Goal: Task Accomplishment & Management: Manage account settings

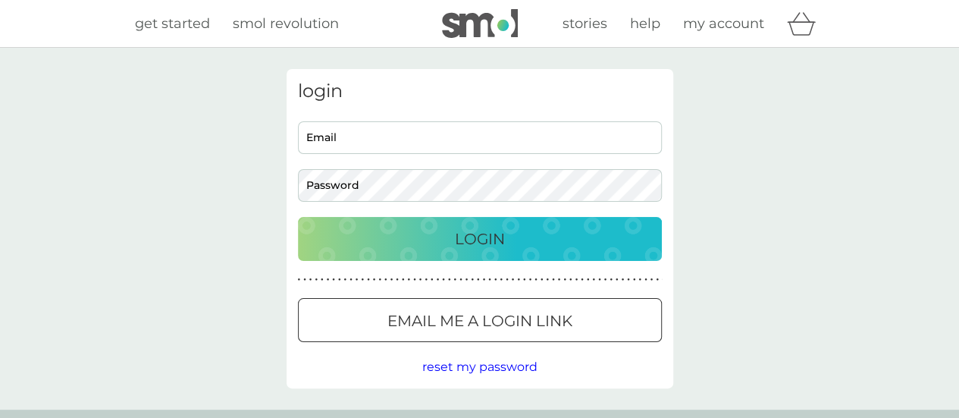
click at [377, 132] on input "Email" at bounding box center [480, 137] width 364 height 33
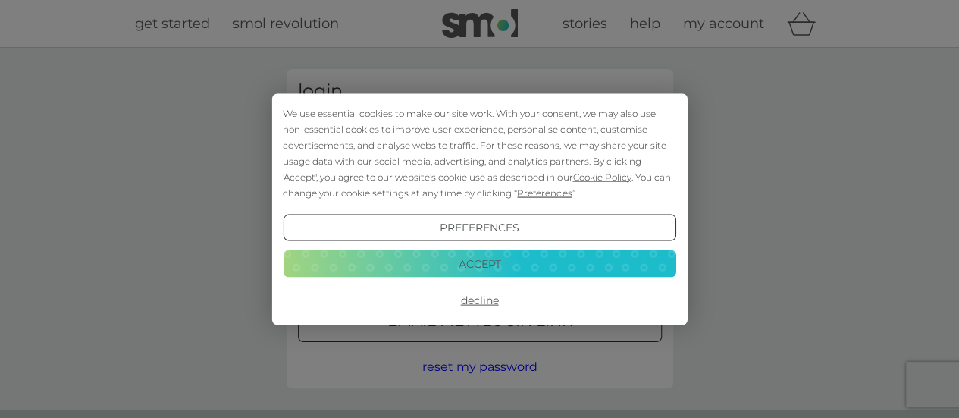
type input "kmcnotley@gmail.com"
click at [462, 261] on button "Accept" at bounding box center [479, 263] width 393 height 27
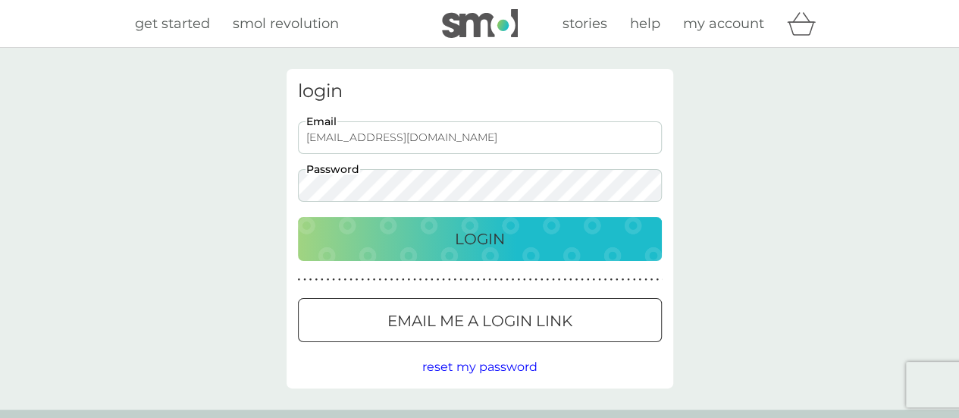
click at [477, 237] on p "Login" at bounding box center [480, 239] width 50 height 24
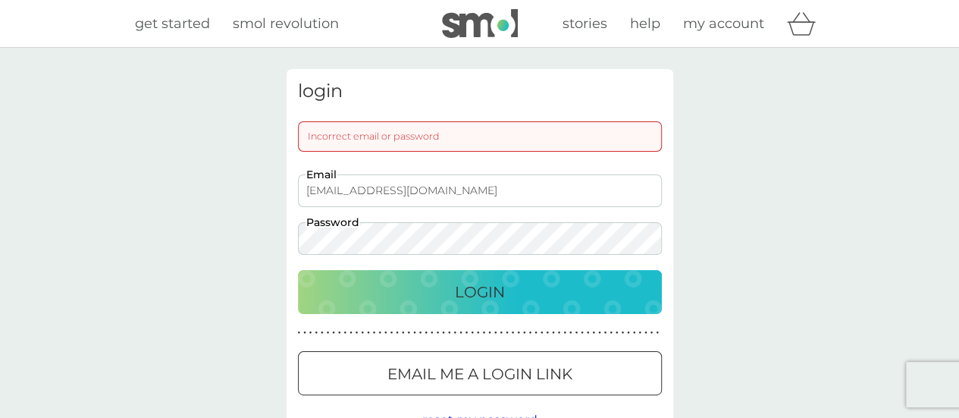
click at [440, 369] on p "Email me a login link" at bounding box center [479, 374] width 185 height 24
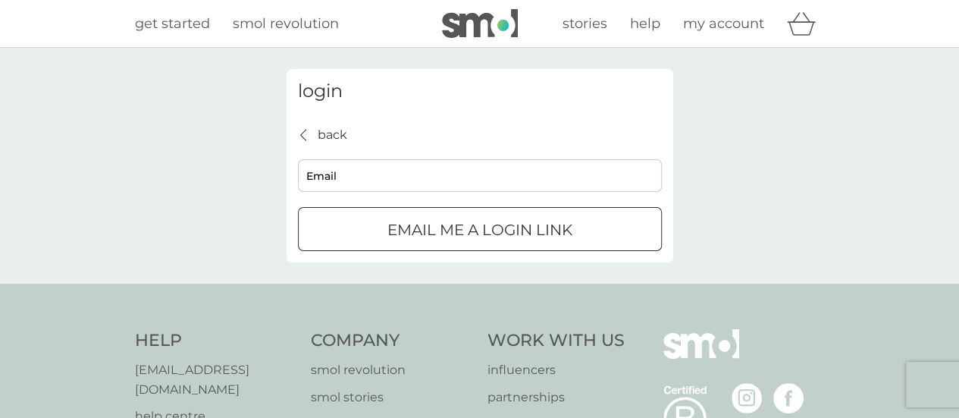
click at [415, 172] on input "Email" at bounding box center [480, 175] width 364 height 33
type input "kmcnotley@gmail.com"
click at [437, 233] on p "Email me a login link" at bounding box center [479, 230] width 185 height 24
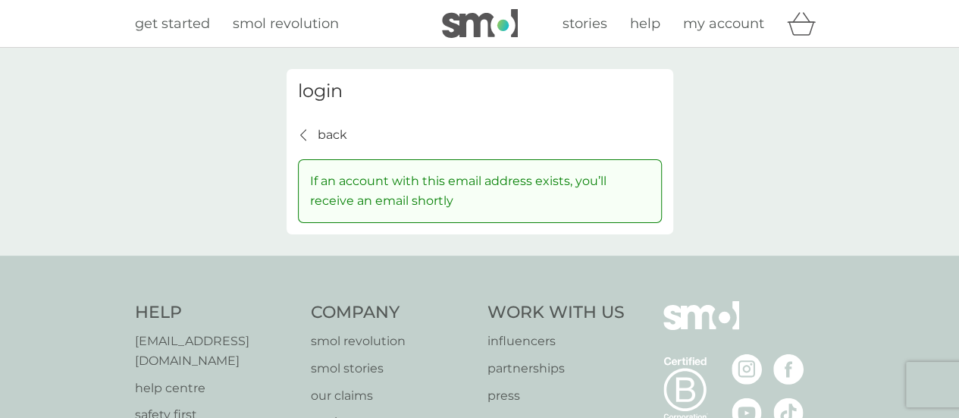
click at [306, 131] on div "back" at bounding box center [304, 135] width 11 height 12
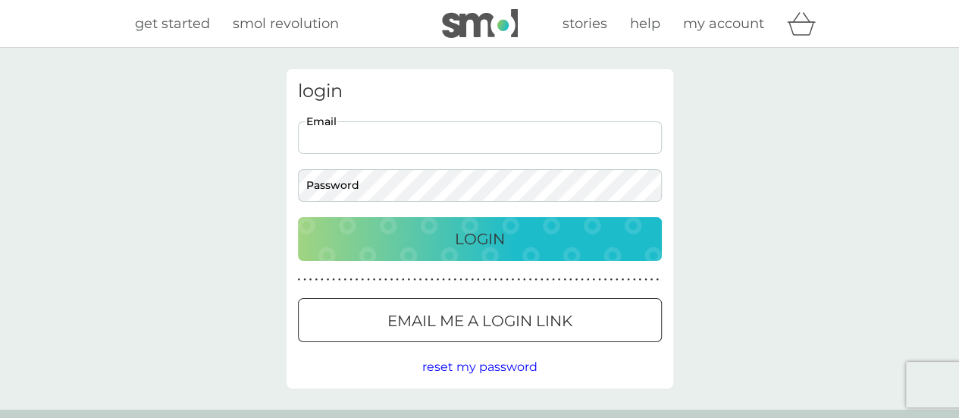
click at [323, 140] on input "Email" at bounding box center [480, 137] width 364 height 33
type input "k.notley@impact-innovation.co.uk"
click at [465, 227] on p "Login" at bounding box center [480, 239] width 50 height 24
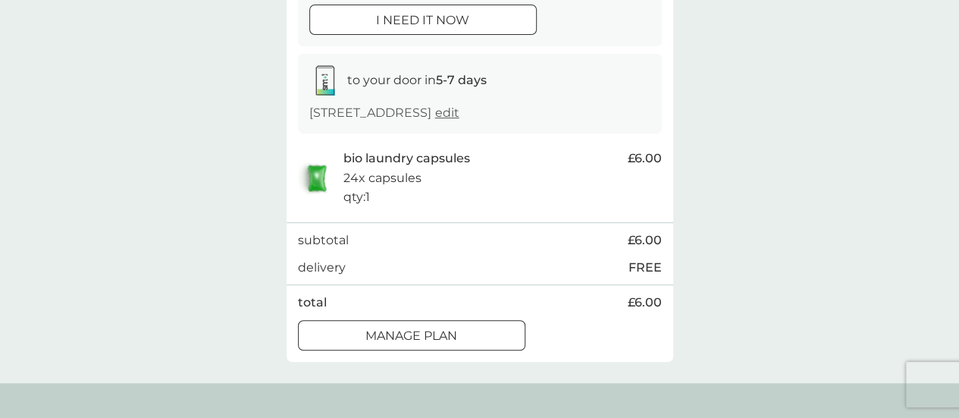
scroll to position [270, 0]
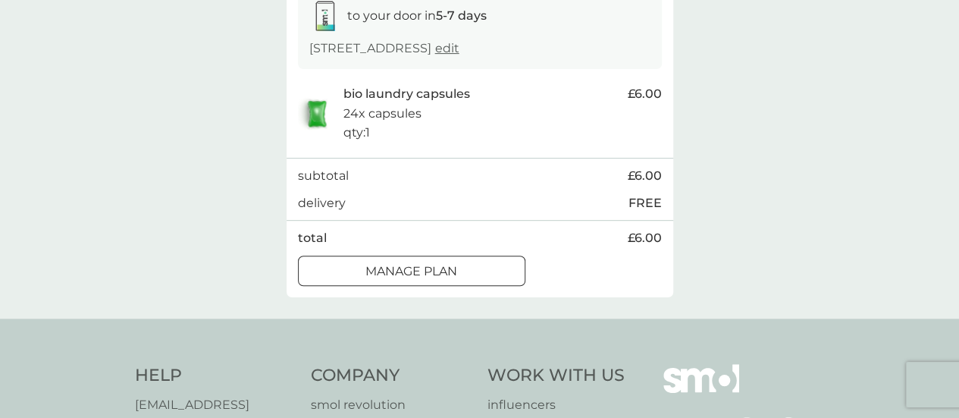
click at [421, 279] on div at bounding box center [411, 271] width 55 height 16
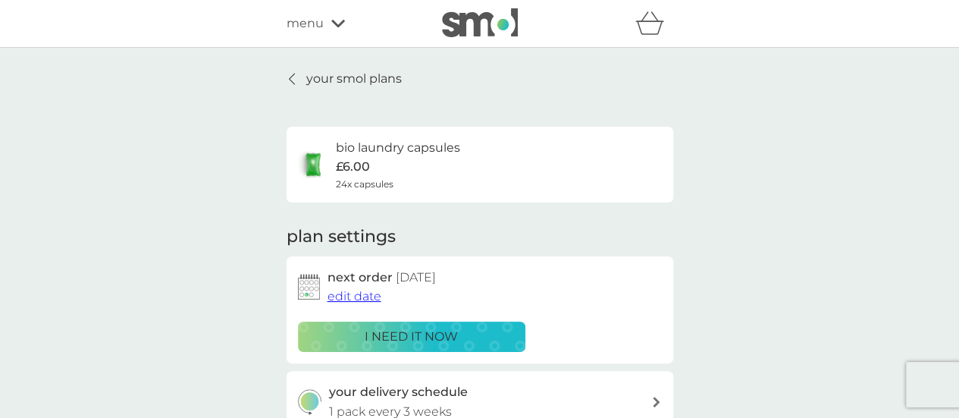
click at [290, 77] on icon at bounding box center [292, 79] width 6 height 12
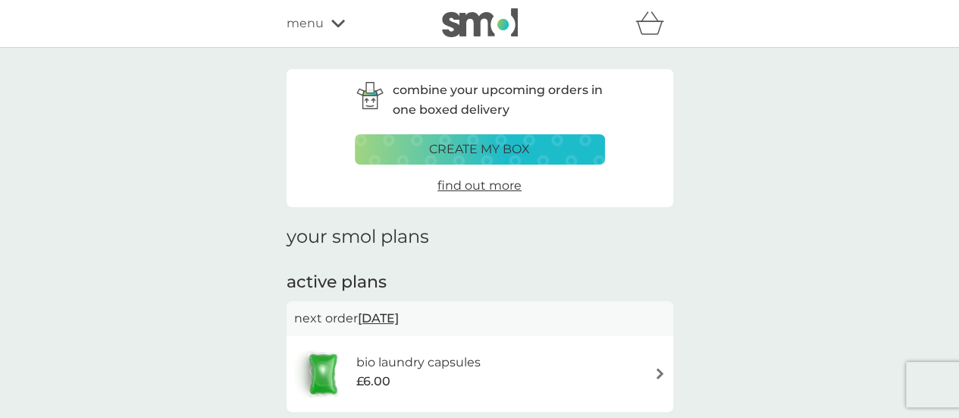
click at [484, 155] on p "create my box" at bounding box center [479, 149] width 101 height 20
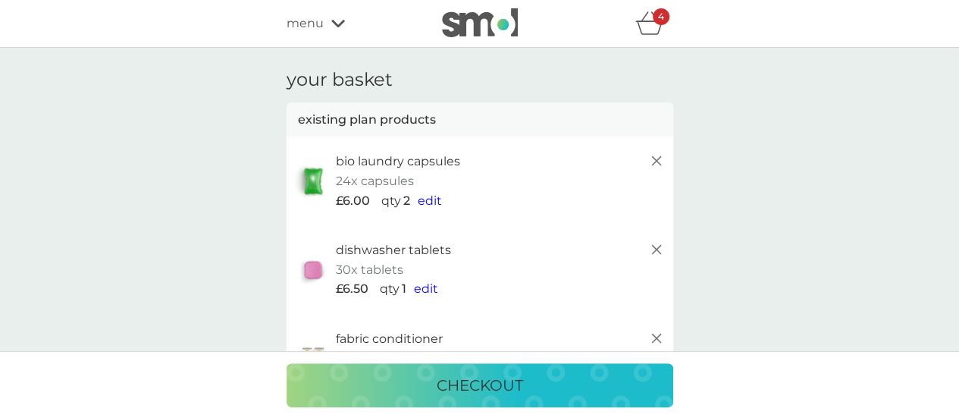
click at [650, 23] on icon "basket" at bounding box center [649, 22] width 29 height 23
click at [312, 23] on span "menu" at bounding box center [304, 24] width 37 height 20
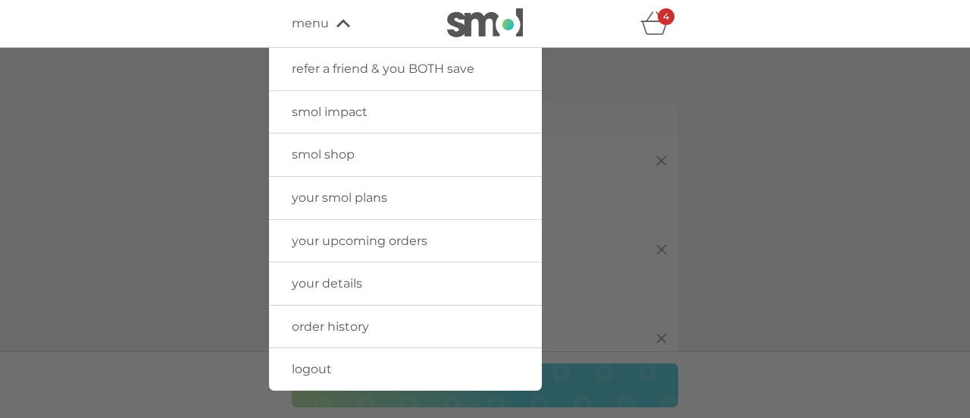
click at [324, 186] on link "your smol plans" at bounding box center [405, 198] width 273 height 42
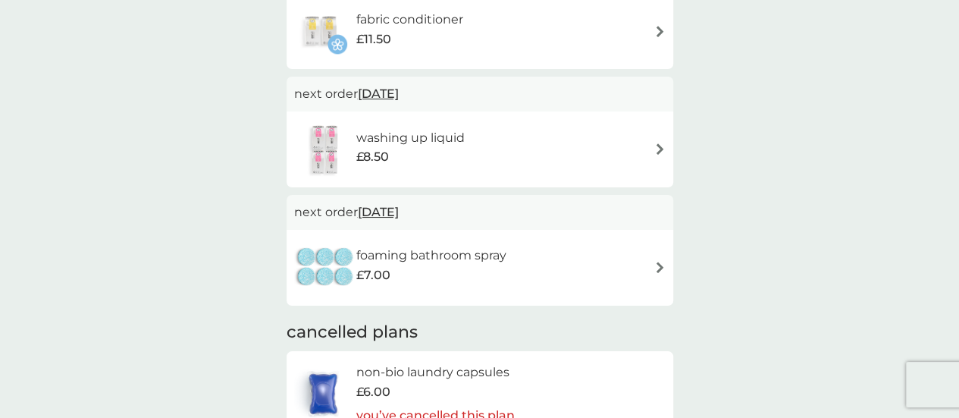
scroll to position [427, 0]
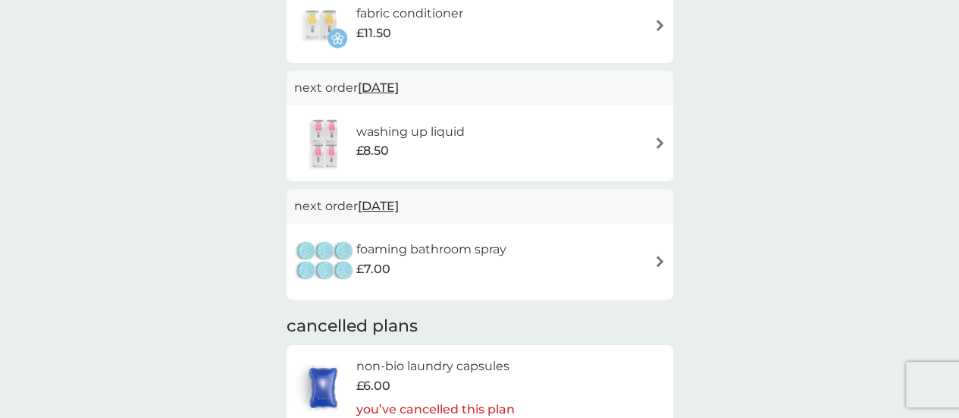
click at [552, 261] on div "foaming bathroom spray £7.00" at bounding box center [479, 261] width 371 height 53
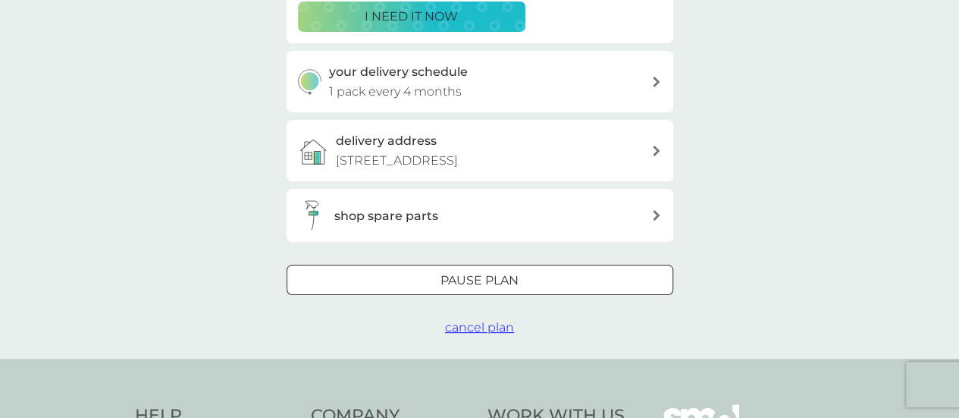
scroll to position [328, 0]
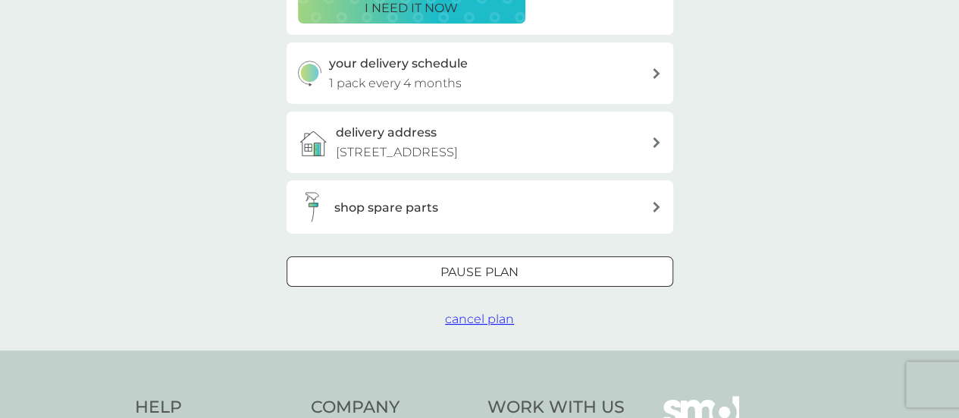
click at [471, 326] on span "cancel plan" at bounding box center [479, 318] width 69 height 14
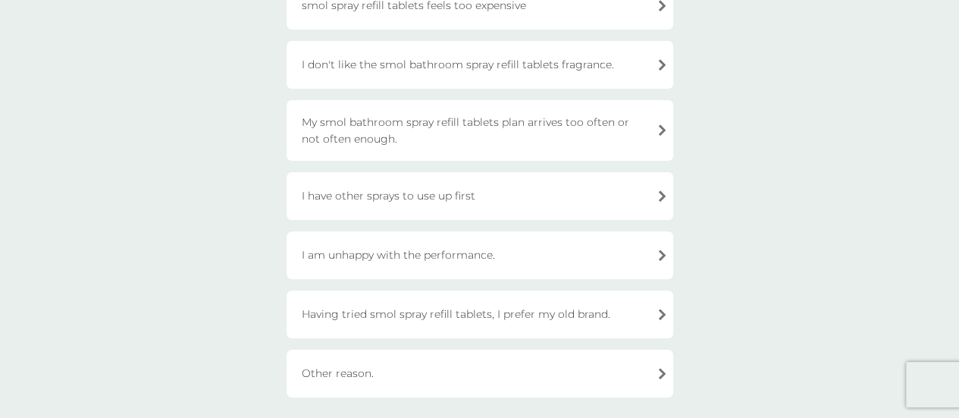
scroll to position [202, 0]
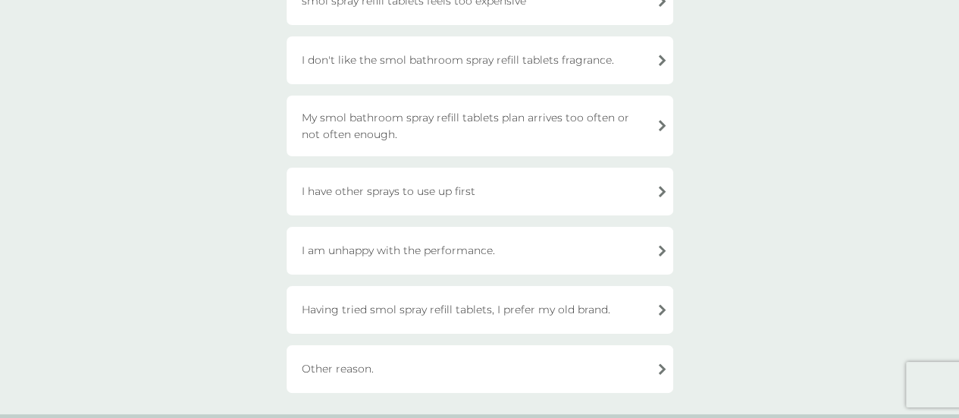
click at [548, 308] on div "Having tried smol spray refill tablets, I prefer my old brand." at bounding box center [479, 310] width 387 height 48
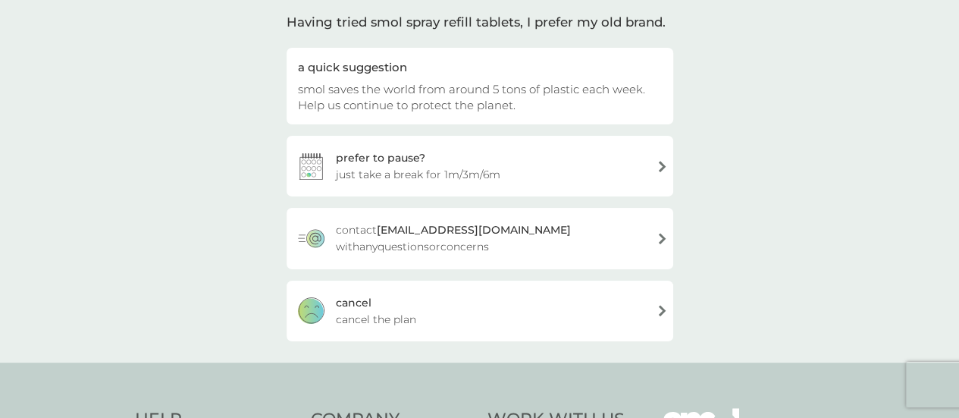
scroll to position [111, 0]
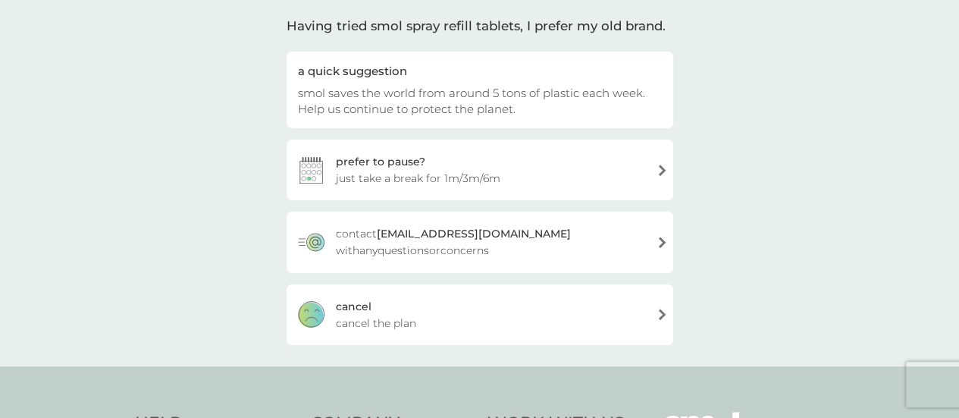
click at [574, 305] on div "cancel cancel the plan" at bounding box center [479, 314] width 387 height 61
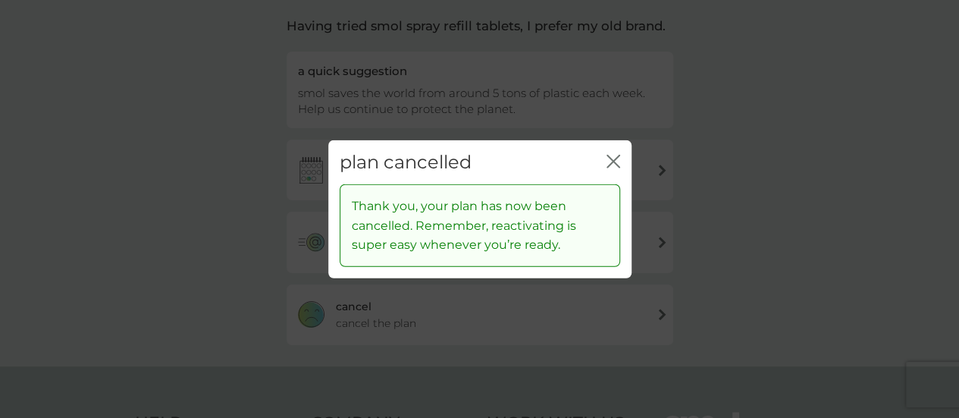
click at [609, 163] on icon "close" at bounding box center [613, 161] width 14 height 14
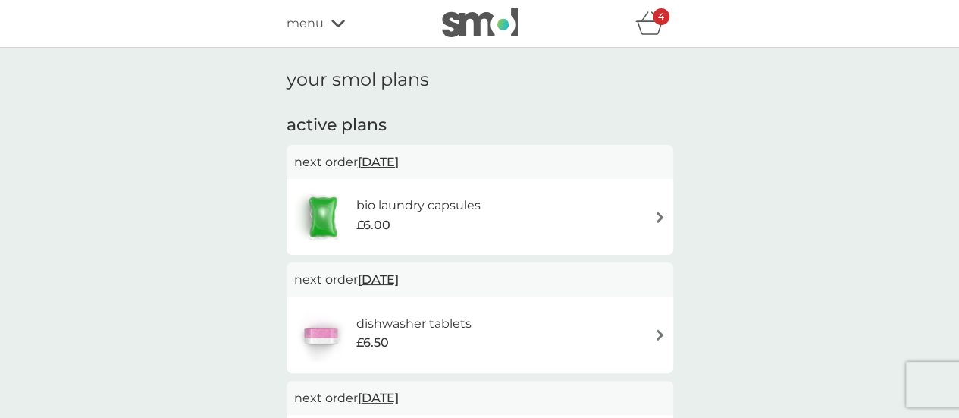
click at [302, 26] on span "menu" at bounding box center [304, 24] width 37 height 20
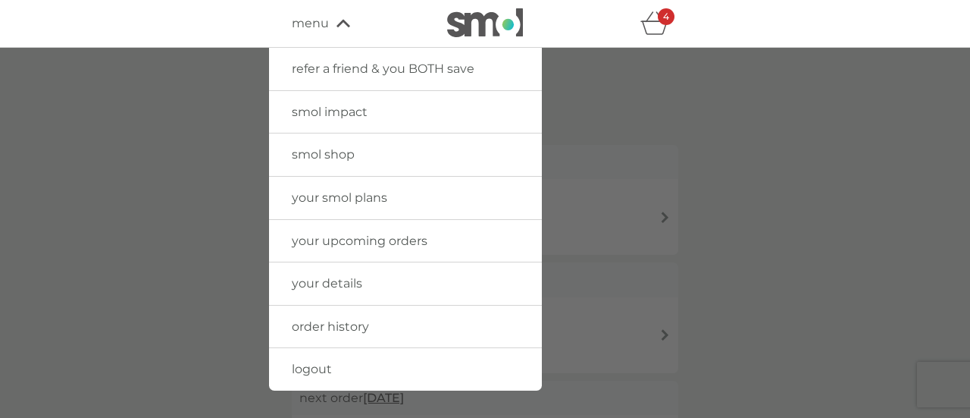
click at [315, 363] on span "logout" at bounding box center [312, 369] width 40 height 14
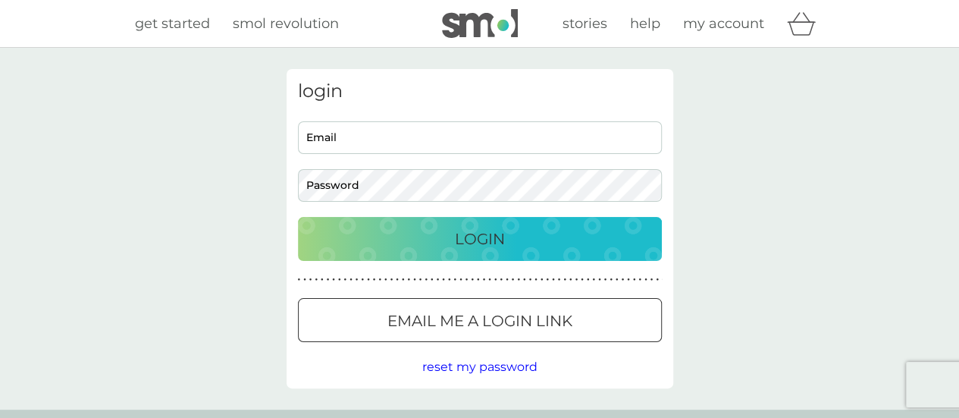
click at [315, 363] on div "reset my password" at bounding box center [480, 367] width 364 height 20
